Goal: Transaction & Acquisition: Download file/media

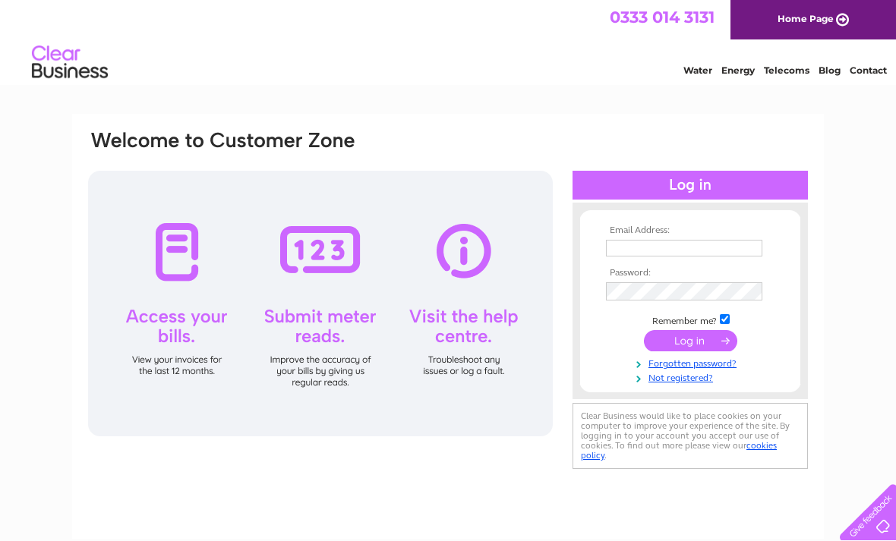
click at [670, 252] on input "text" at bounding box center [684, 248] width 156 height 17
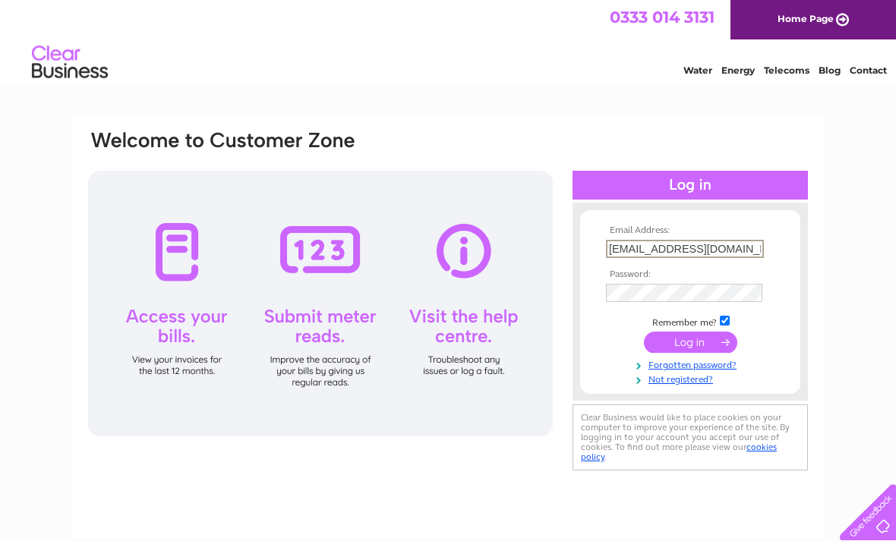
type input "Lowther14@hotmail.com"
click at [688, 343] on input "submit" at bounding box center [690, 342] width 93 height 21
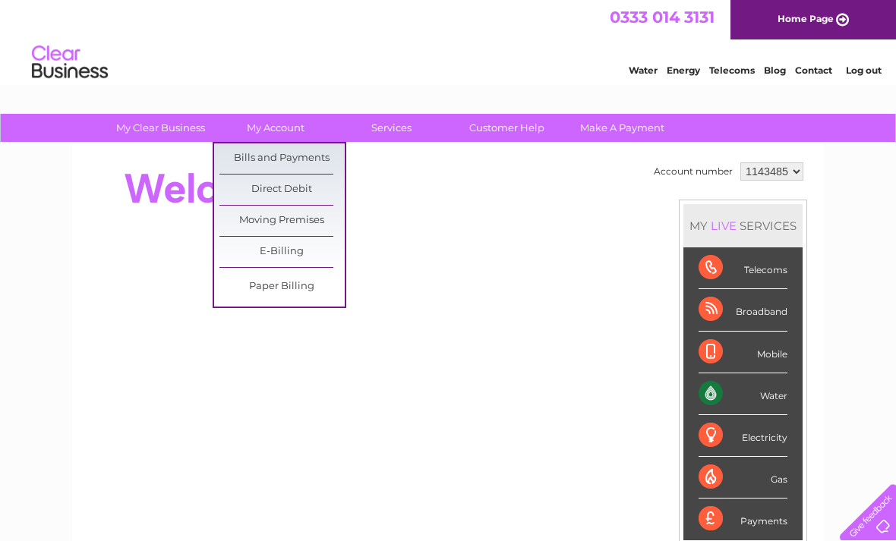
click at [308, 159] on link "Bills and Payments" at bounding box center [281, 158] width 125 height 30
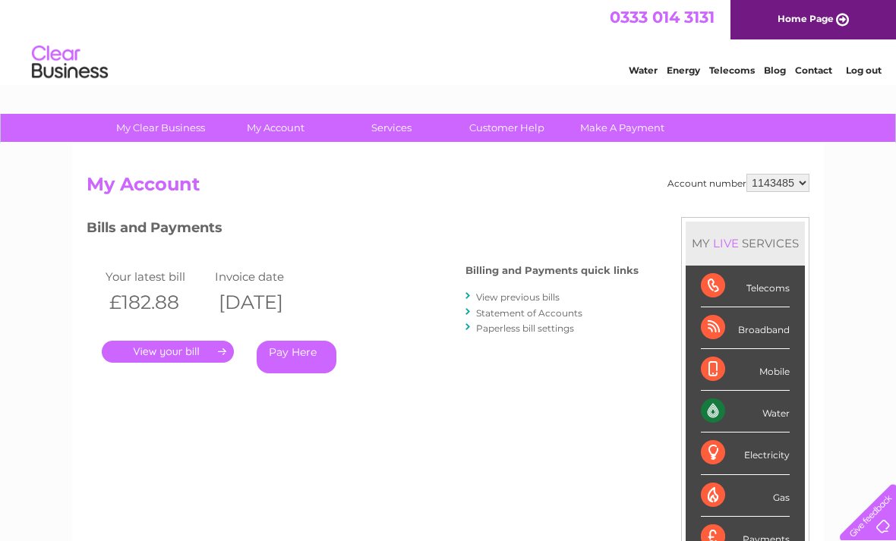
click at [517, 291] on link "View previous bills" at bounding box center [517, 296] width 83 height 11
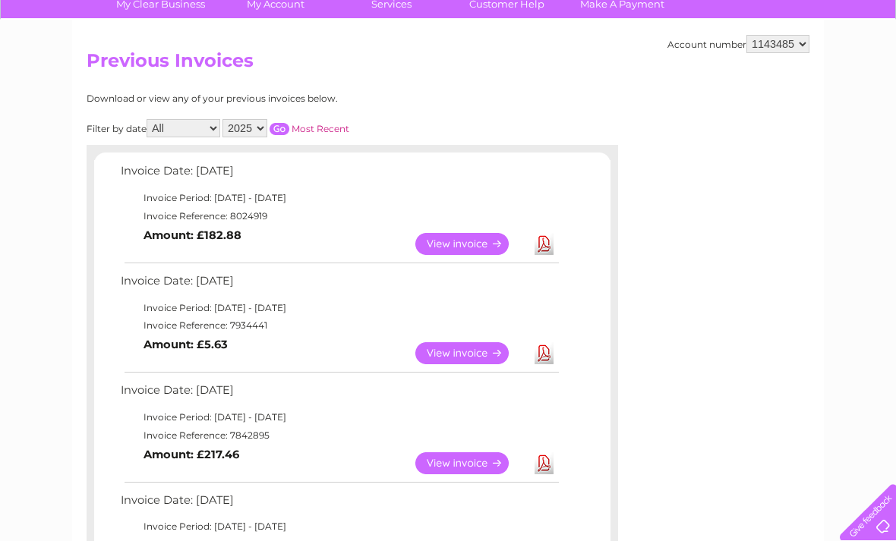
scroll to position [165, 0]
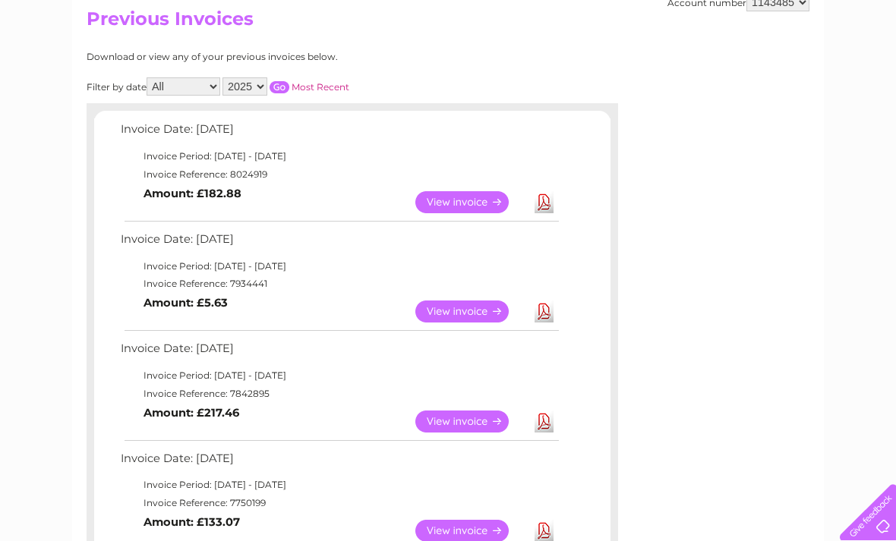
click at [465, 306] on link "View" at bounding box center [471, 312] width 112 height 22
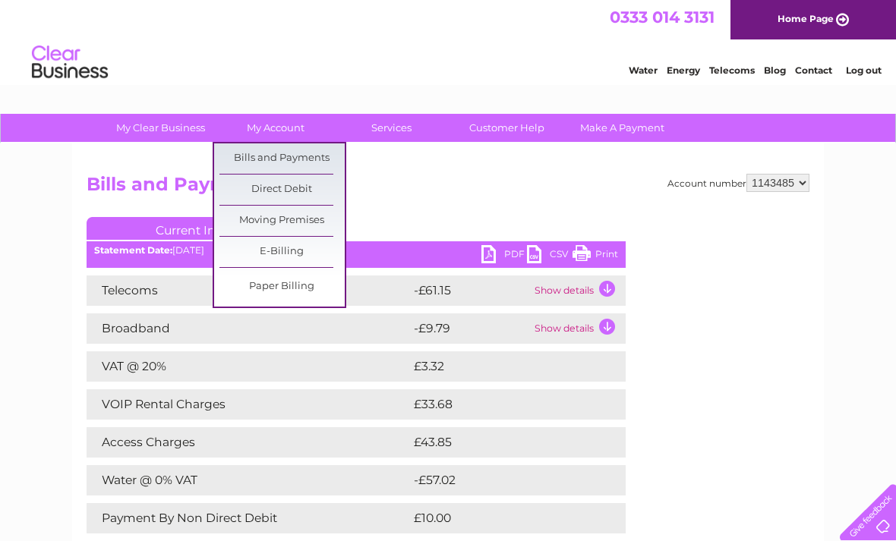
click at [297, 156] on link "Bills and Payments" at bounding box center [281, 158] width 125 height 30
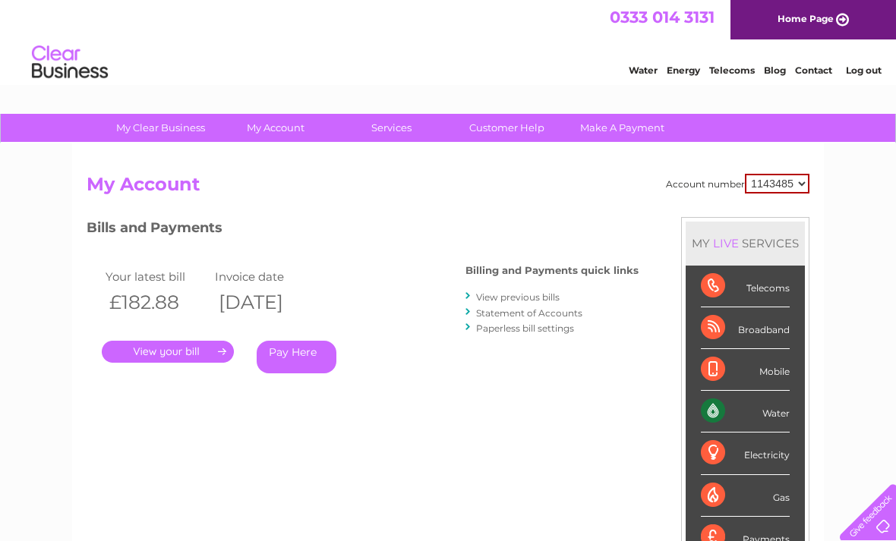
click at [512, 291] on link "View previous bills" at bounding box center [517, 296] width 83 height 11
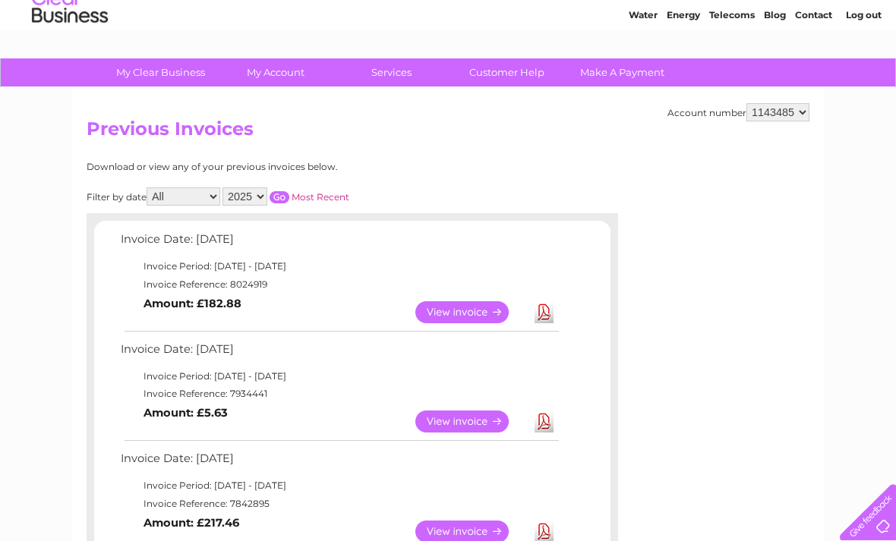
scroll to position [187, 0]
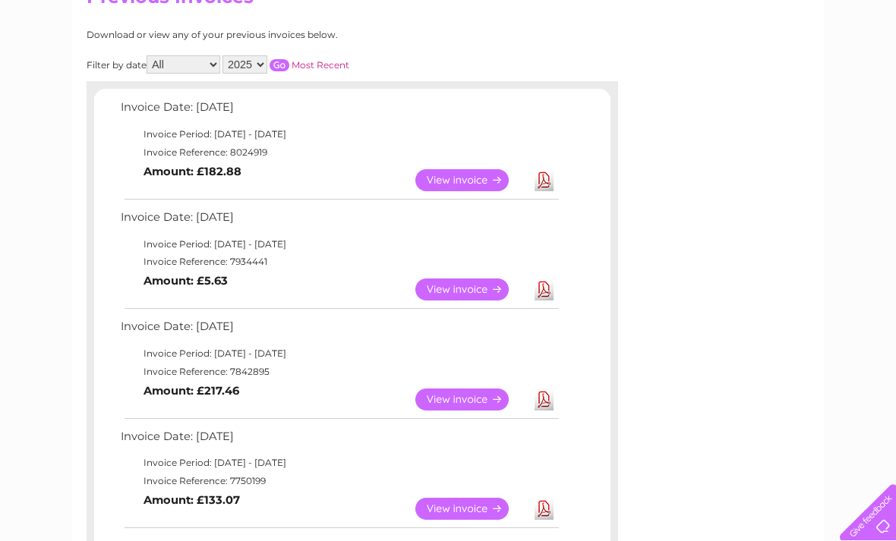
click at [470, 396] on link "View" at bounding box center [471, 400] width 112 height 22
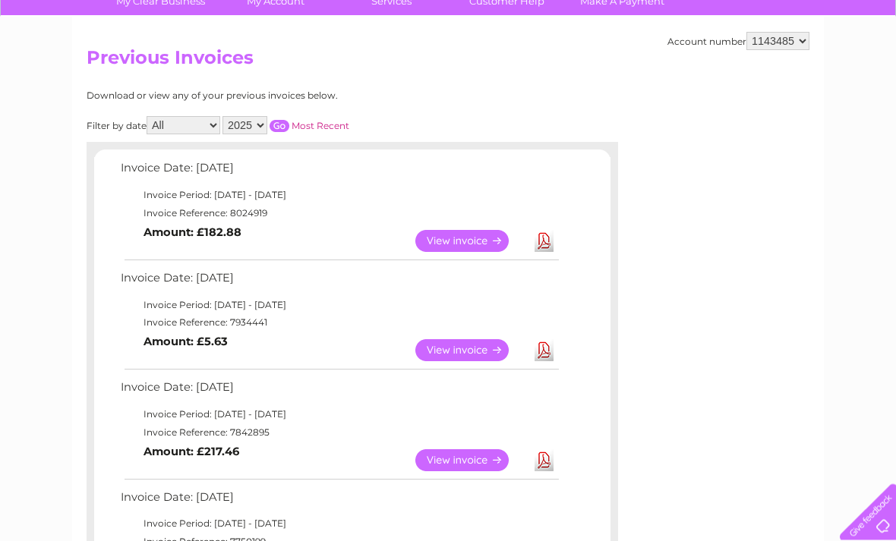
scroll to position [0, 0]
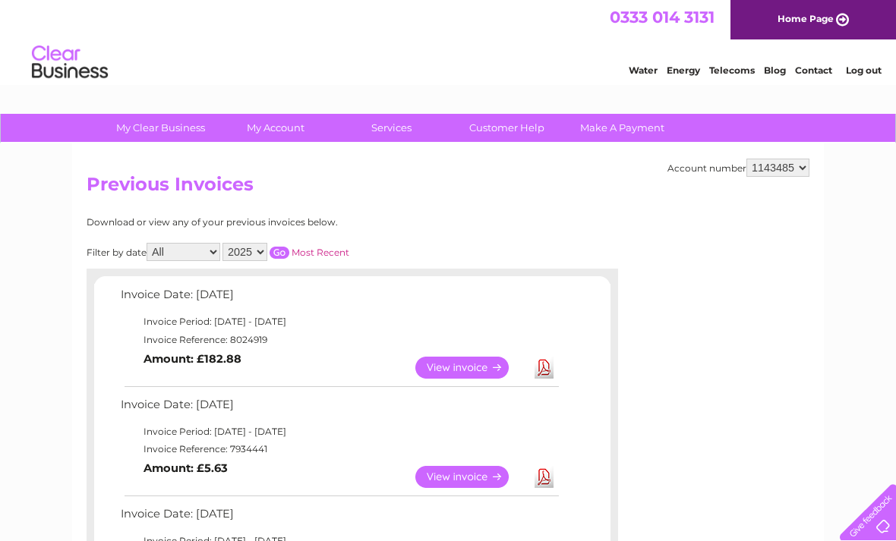
click at [479, 365] on link "View" at bounding box center [471, 368] width 112 height 22
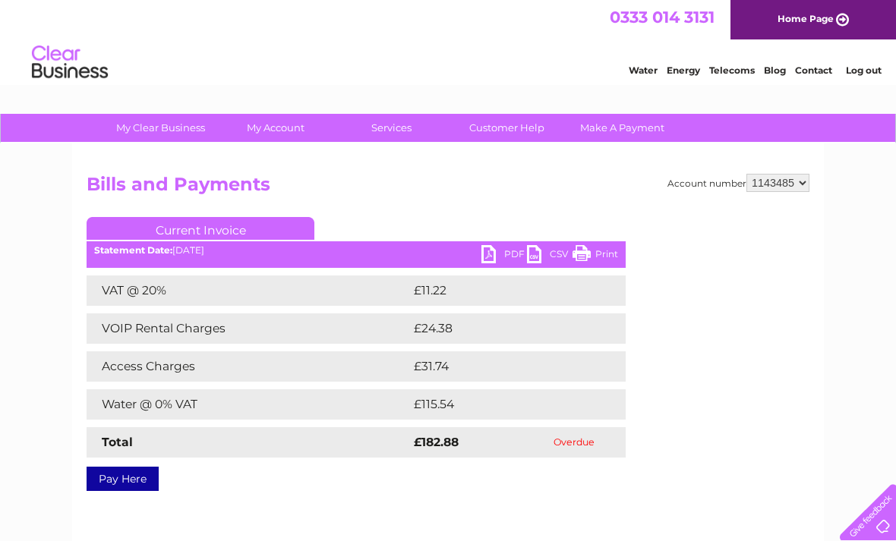
click at [492, 255] on link "PDF" at bounding box center [504, 256] width 46 height 22
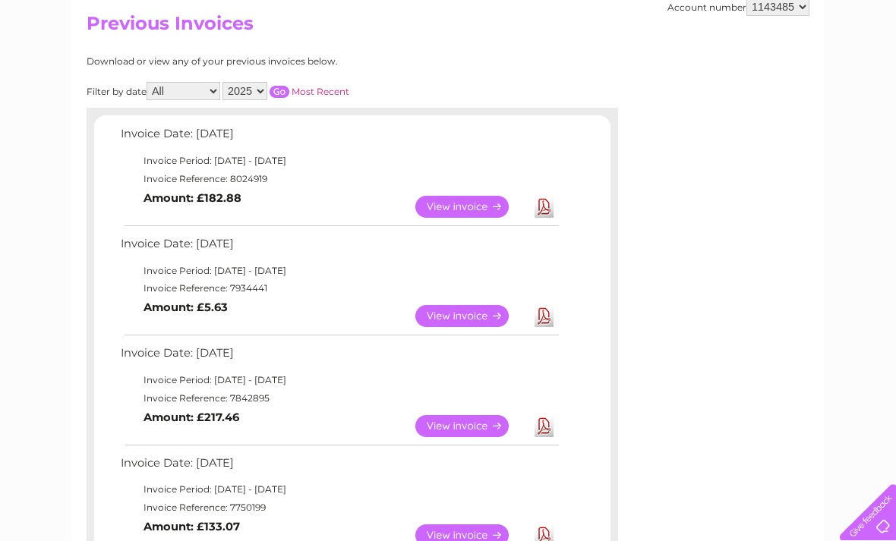
scroll to position [160, 0]
click at [463, 312] on link "View" at bounding box center [471, 317] width 112 height 22
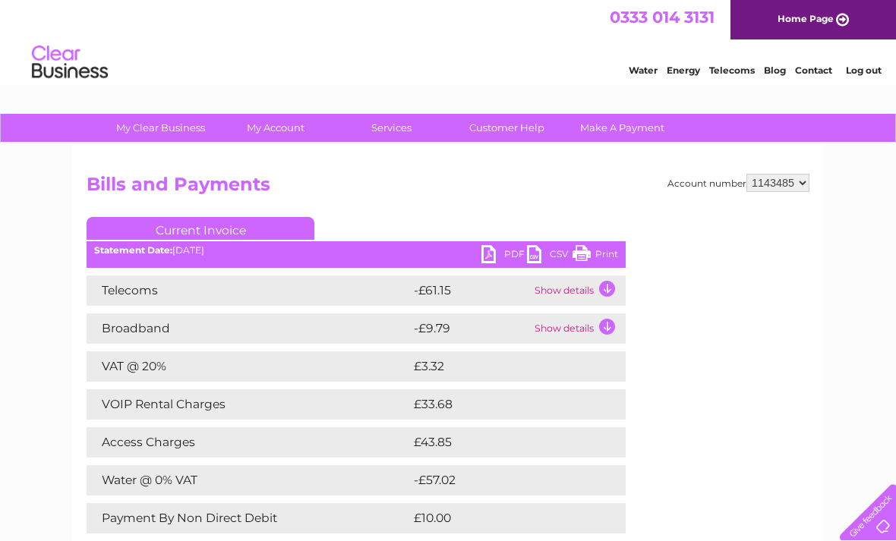
click at [499, 256] on link "PDF" at bounding box center [504, 256] width 46 height 22
